Goal: Download file/media

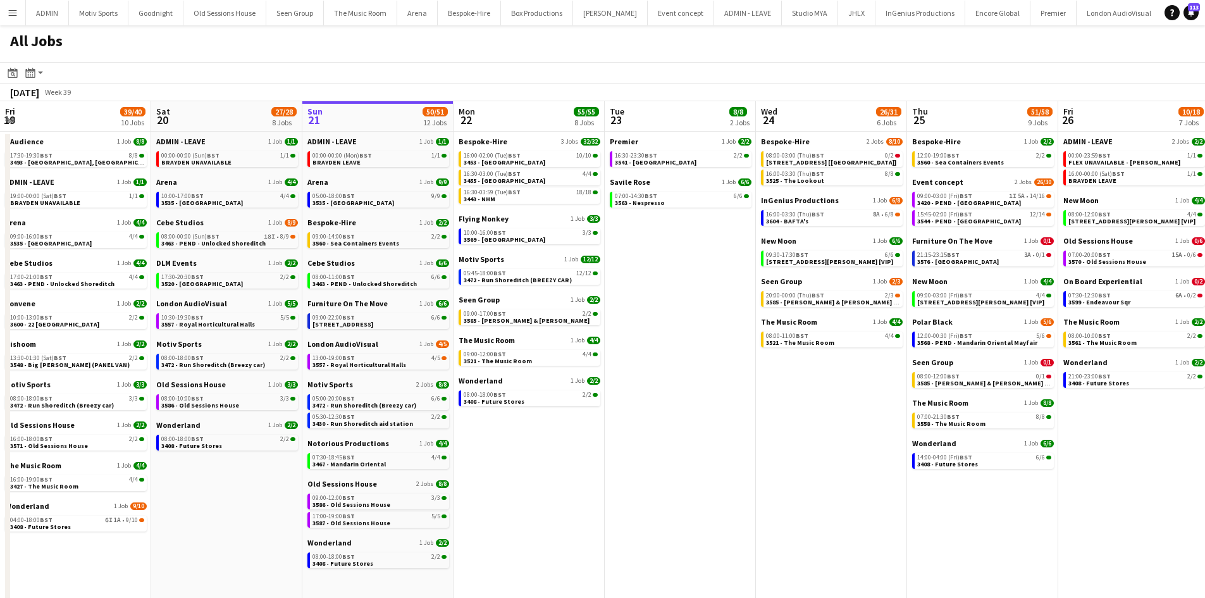
scroll to position [0, 508]
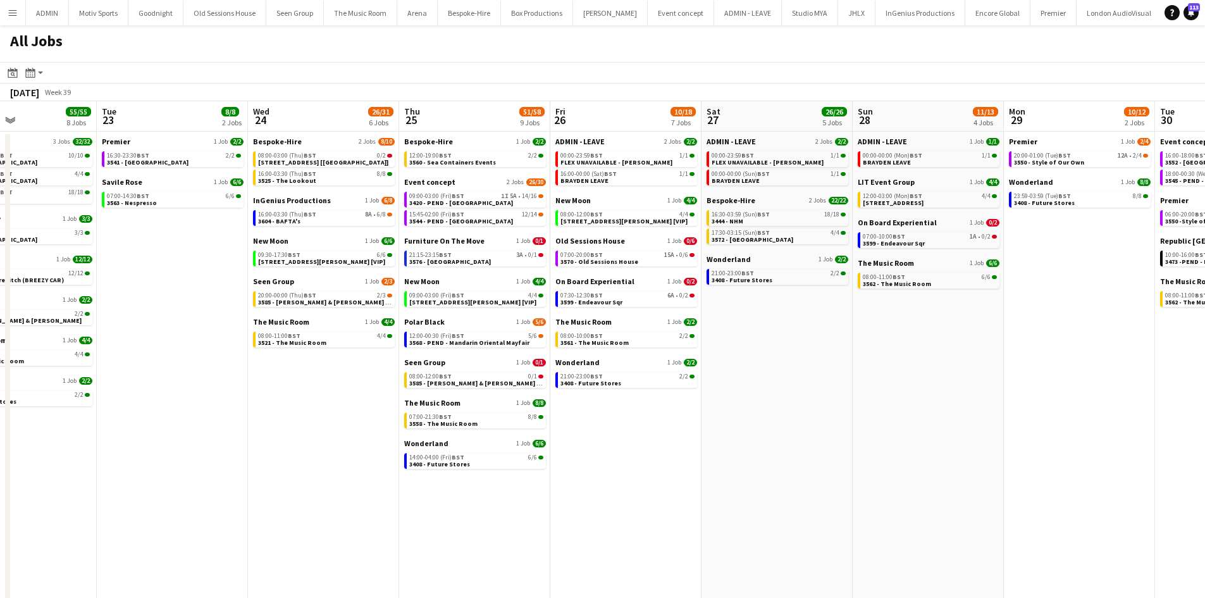
click at [7, 13] on button "Menu" at bounding box center [12, 12] width 25 height 25
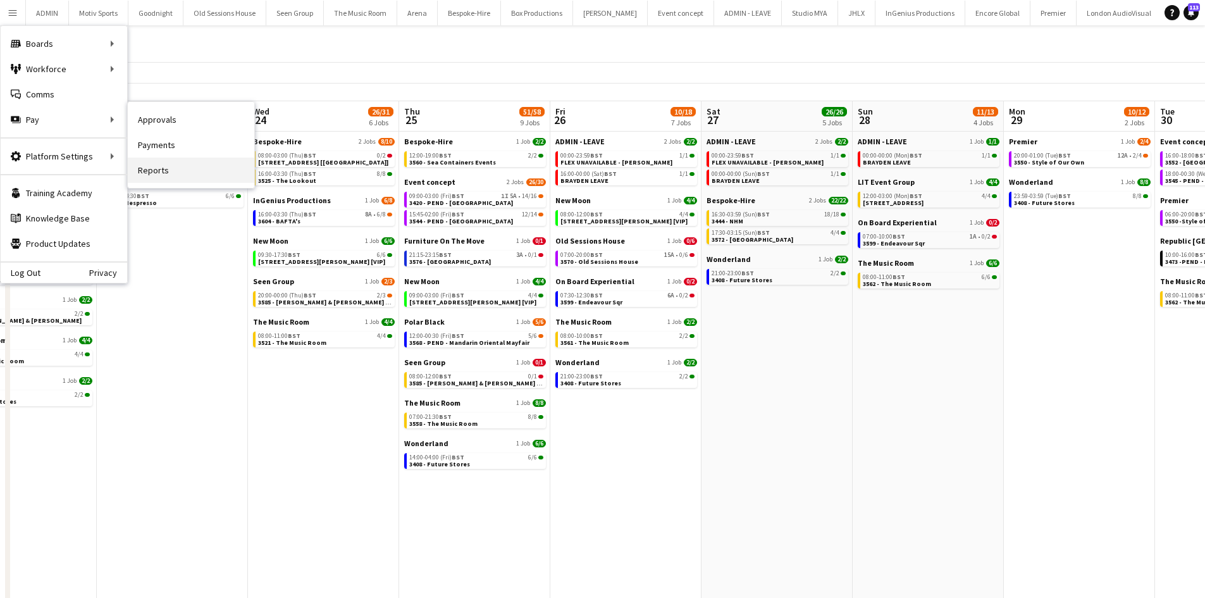
click at [177, 174] on link "Reports" at bounding box center [191, 170] width 127 height 25
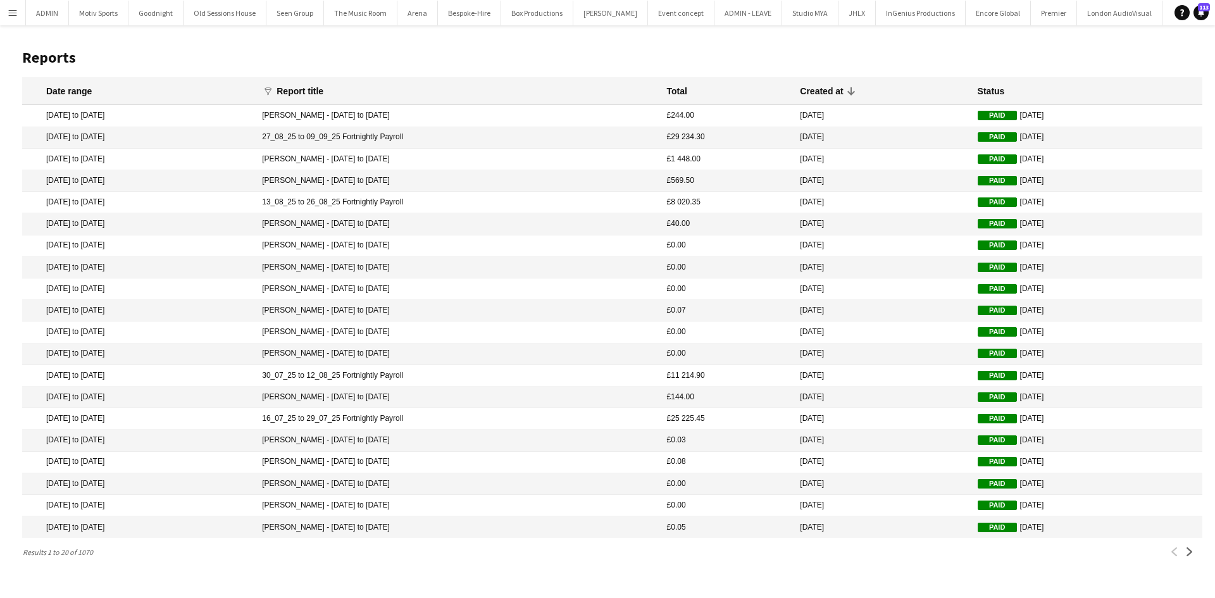
click at [358, 138] on mat-cell "27_08_25 to 09_09_25 Fortnightly Payroll" at bounding box center [458, 138] width 404 height 22
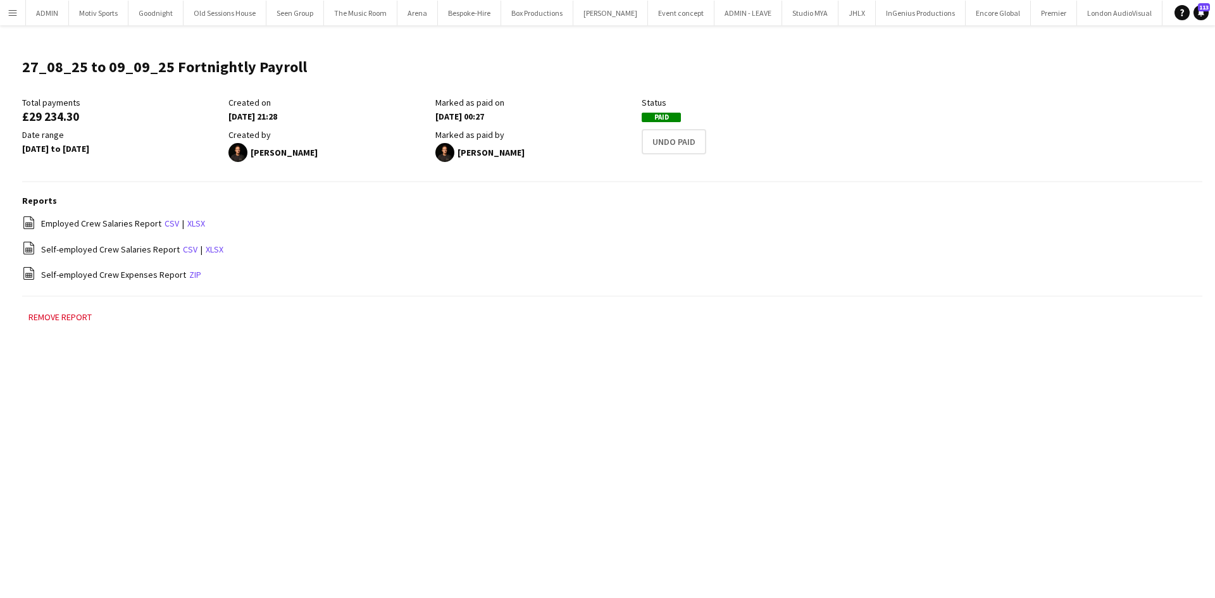
click at [189, 280] on link "zip" at bounding box center [195, 274] width 12 height 11
